Goal: Check status: Check status

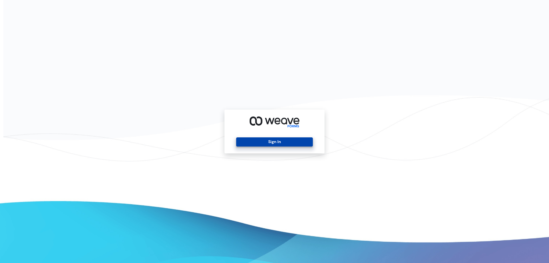
click at [284, 144] on button "Sign In" at bounding box center [274, 141] width 76 height 9
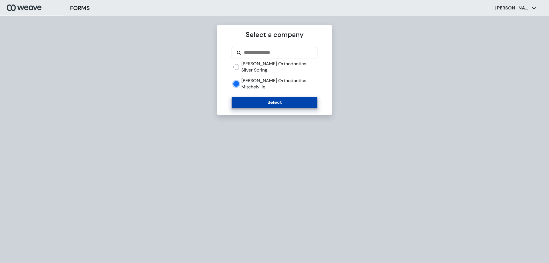
click at [278, 97] on button "Select" at bounding box center [274, 102] width 85 height 11
